Goal: Navigation & Orientation: Find specific page/section

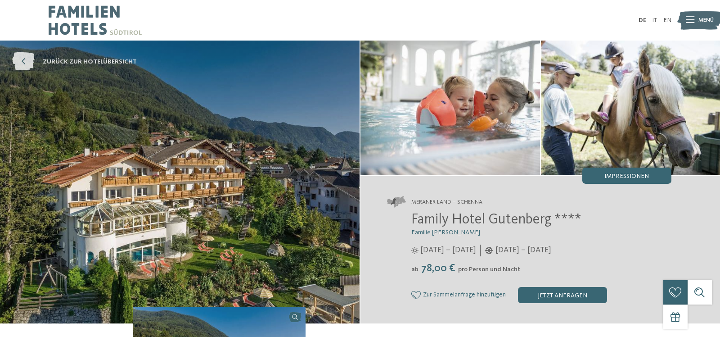
click at [86, 59] on span "zurück zur Hotelübersicht" at bounding box center [90, 61] width 94 height 9
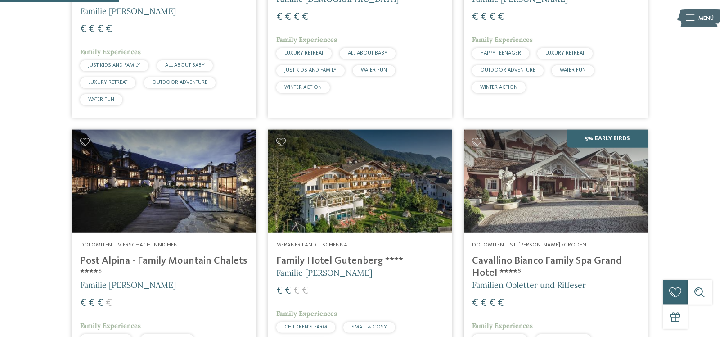
scroll to position [468, 0]
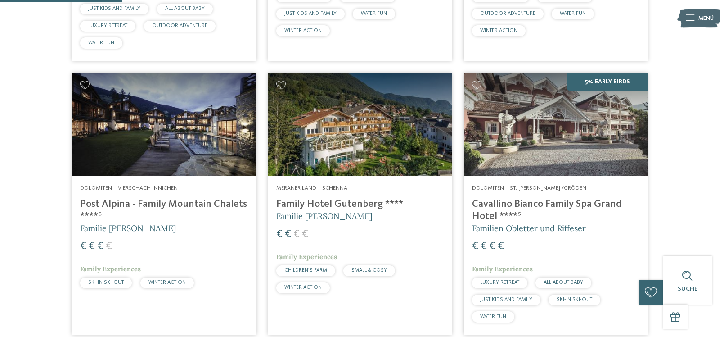
click at [352, 135] on img at bounding box center [360, 125] width 184 height 104
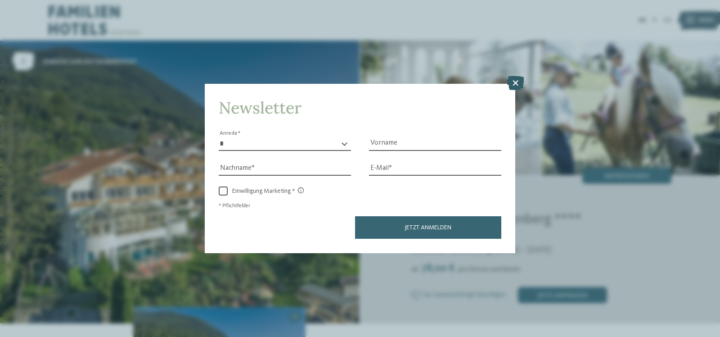
click at [515, 82] on icon at bounding box center [516, 83] width 18 height 14
